Goal: Find specific page/section: Find specific page/section

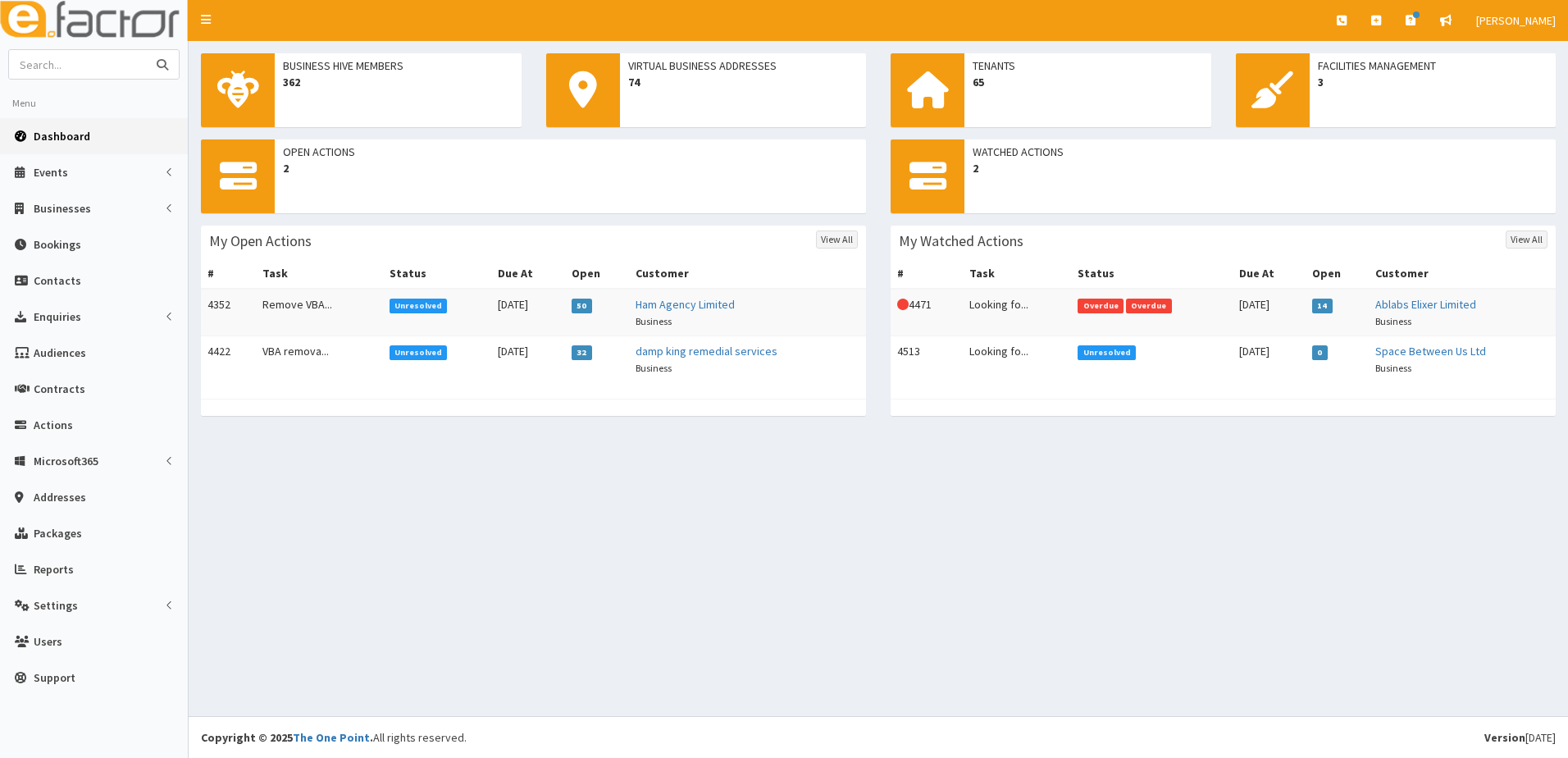
click at [63, 68] on input "text" at bounding box center [78, 64] width 138 height 29
type input "stickiply"
click at [146, 50] on button "submit" at bounding box center [163, 64] width 33 height 29
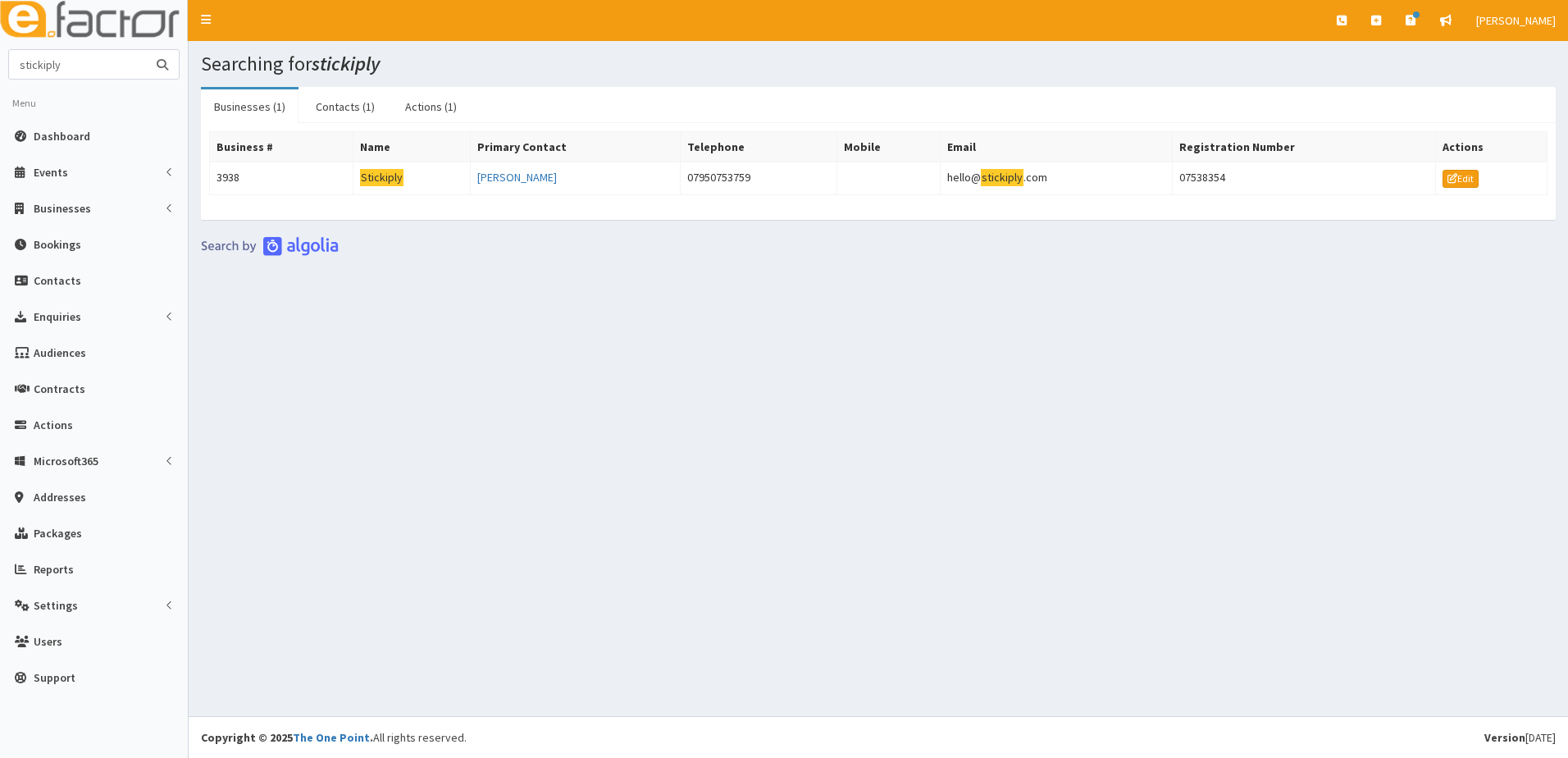
click at [95, 72] on input "stickiply" at bounding box center [78, 64] width 138 height 29
type input "s"
type input "07954430228"
click at [146, 50] on button "submit" at bounding box center [163, 64] width 33 height 29
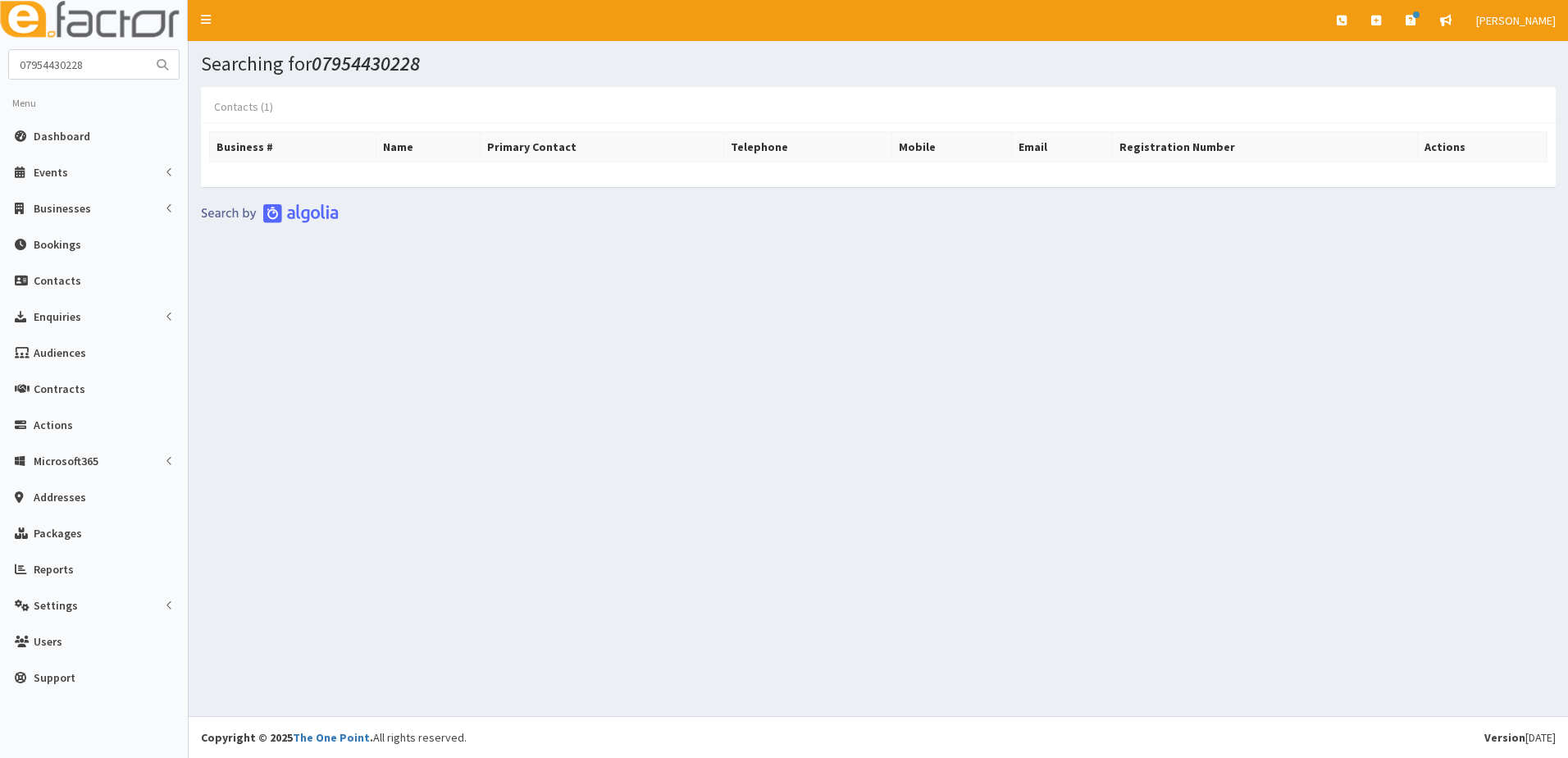
click at [229, 110] on link "Contacts (1)" at bounding box center [244, 106] width 86 height 35
